Goal: Task Accomplishment & Management: Manage account settings

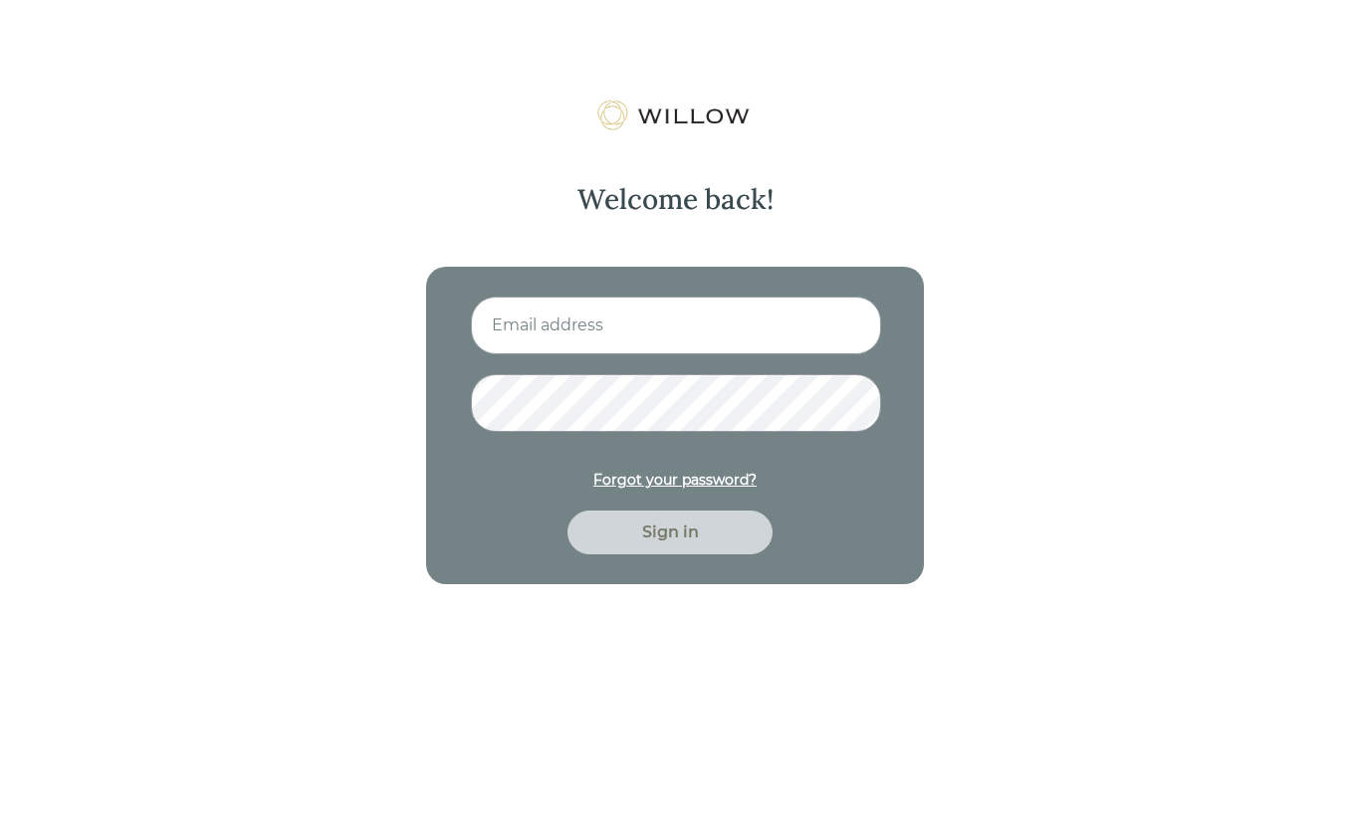
click at [735, 340] on input at bounding box center [676, 326] width 410 height 58
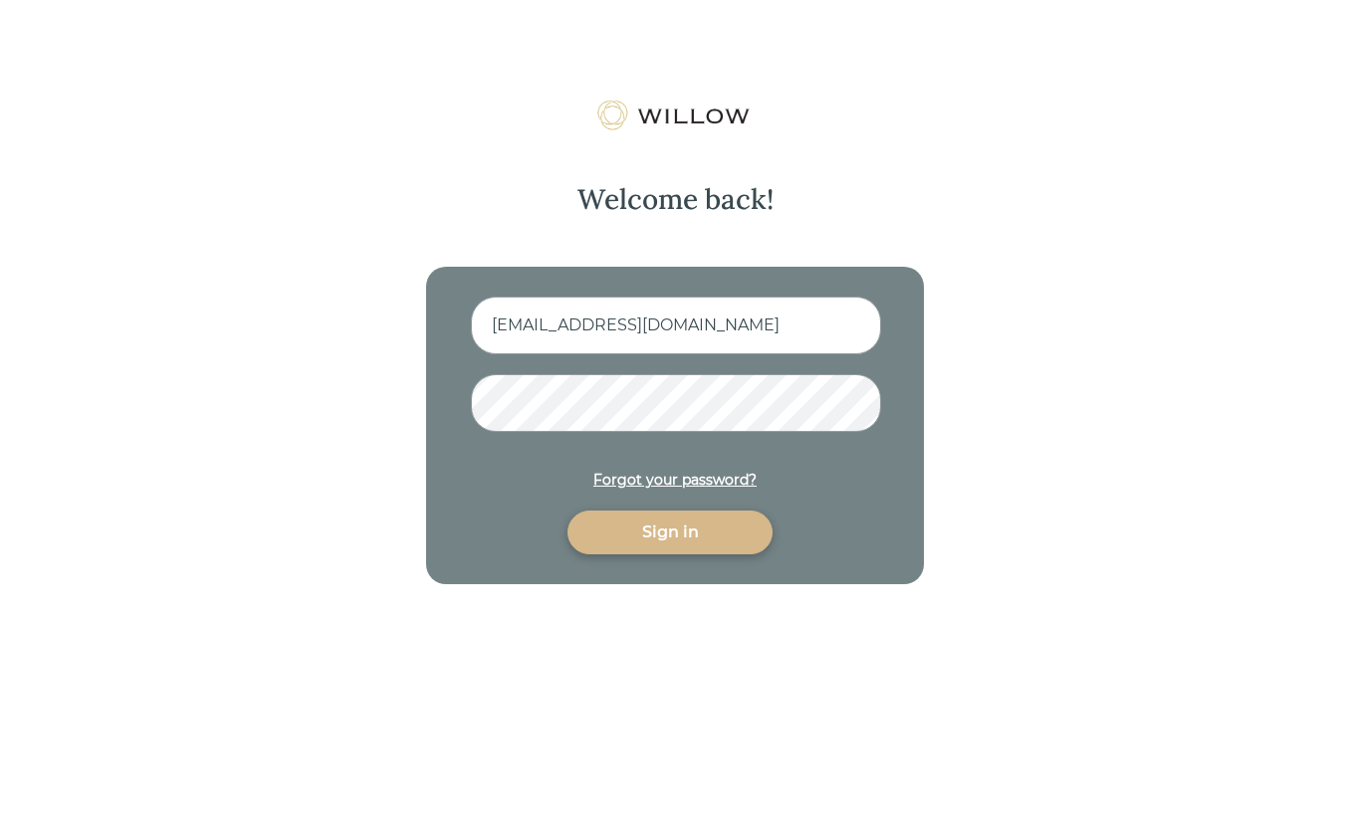
click at [741, 534] on div "Sign in" at bounding box center [669, 533] width 159 height 24
type input "alana+newdemo@trustwillow.com"
click at [643, 556] on div "alana+newdemo@trustwillow.com Forgot your password? Sign in" at bounding box center [675, 426] width 498 height 318
click at [640, 530] on div "Sign in" at bounding box center [669, 533] width 159 height 24
